Goal: Navigation & Orientation: Find specific page/section

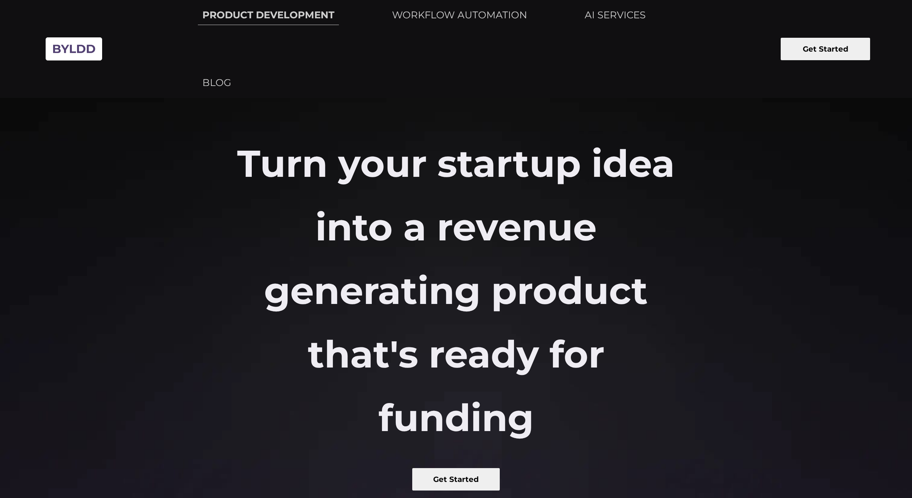
click at [618, 142] on h2 "Turn your startup idea into a revenue generating product that's ready for fundi…" at bounding box center [456, 291] width 456 height 318
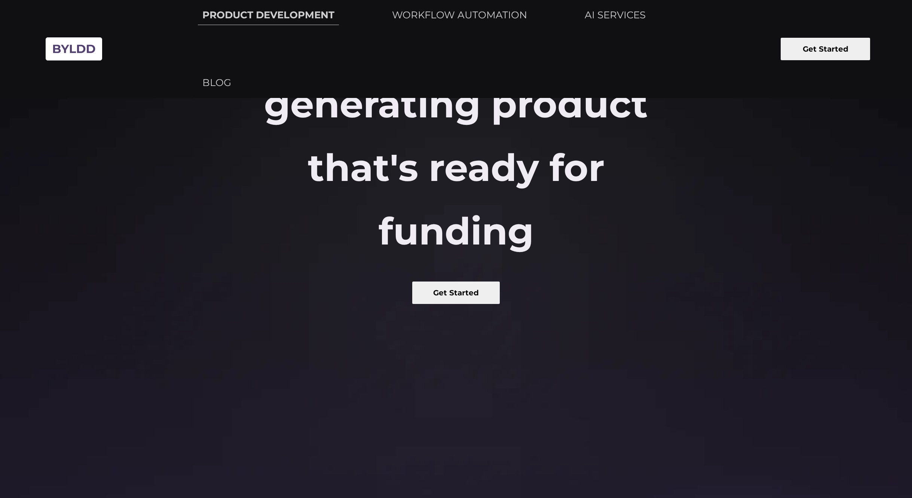
scroll to position [156, 0]
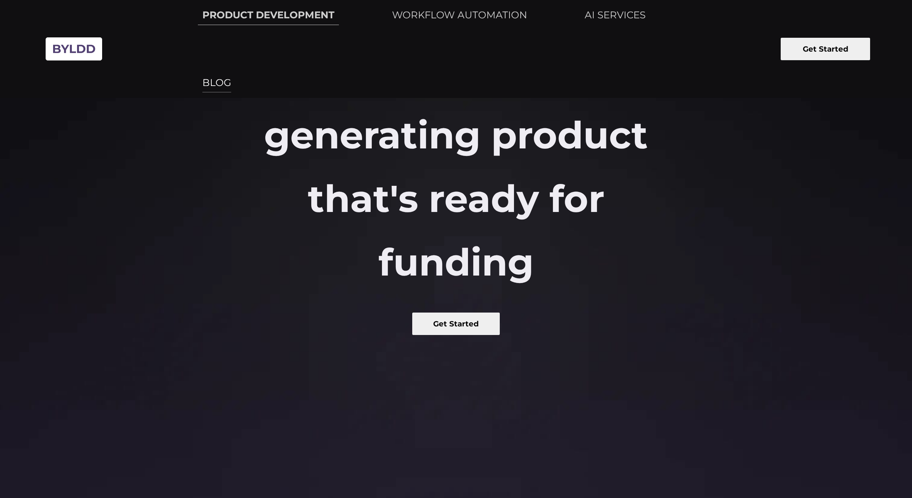
click at [236, 74] on link "BLOG" at bounding box center [217, 83] width 38 height 19
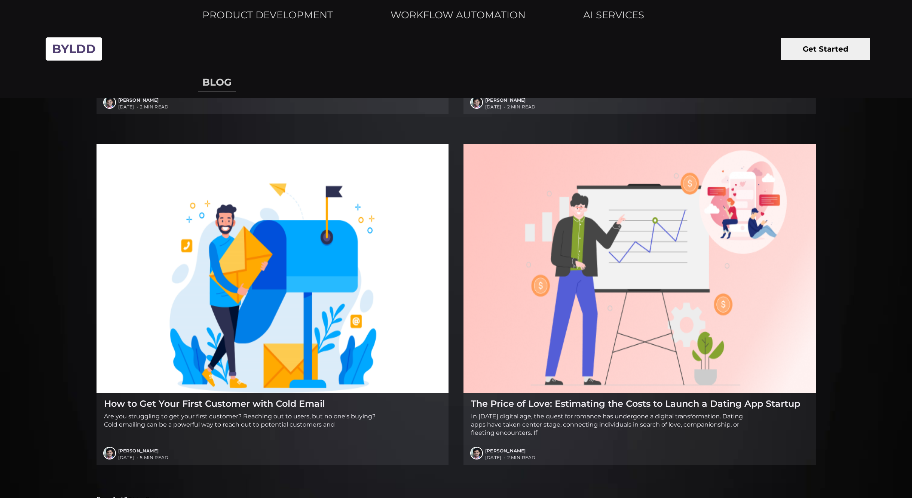
scroll to position [1442, 0]
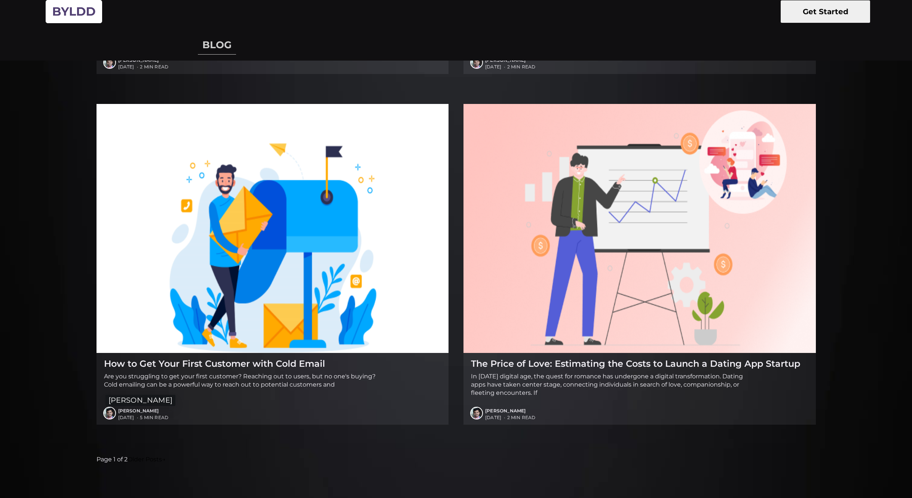
click at [111, 408] on img at bounding box center [109, 413] width 11 height 11
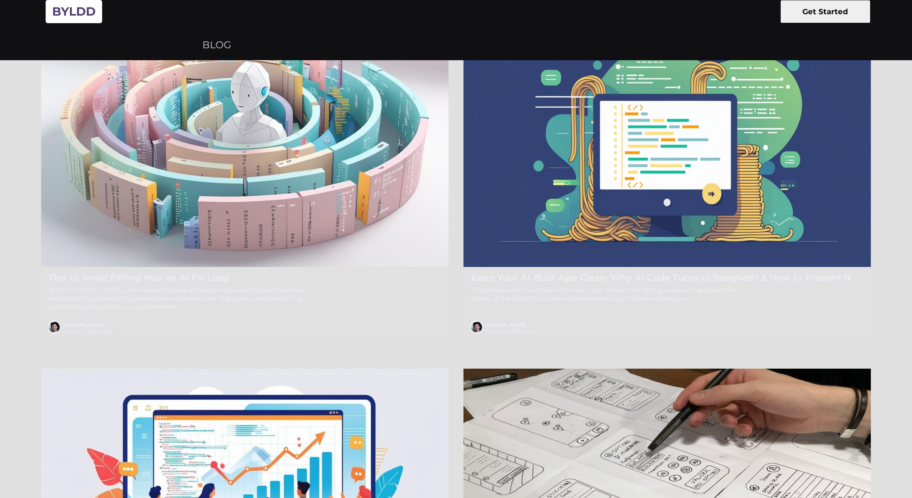
scroll to position [504, 0]
